Goal: Check status: Check status

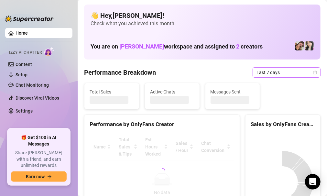
click at [303, 74] on span "Last 7 days" at bounding box center [287, 73] width 60 height 10
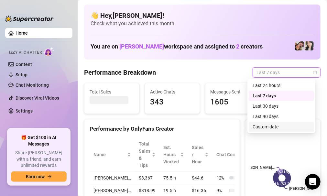
click at [270, 125] on div "Custom date" at bounding box center [282, 126] width 58 height 7
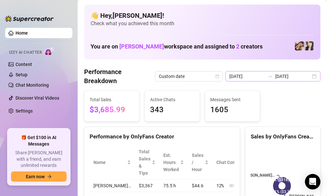
click at [313, 76] on div "2025-09-20 2025-09-27" at bounding box center [273, 76] width 95 height 10
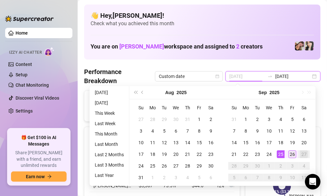
type input "2025-09-26"
click at [293, 151] on div "26" at bounding box center [293, 155] width 8 height 8
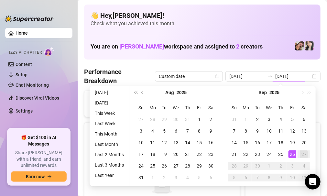
type input "2025-09-26"
